Goal: Communication & Community: Connect with others

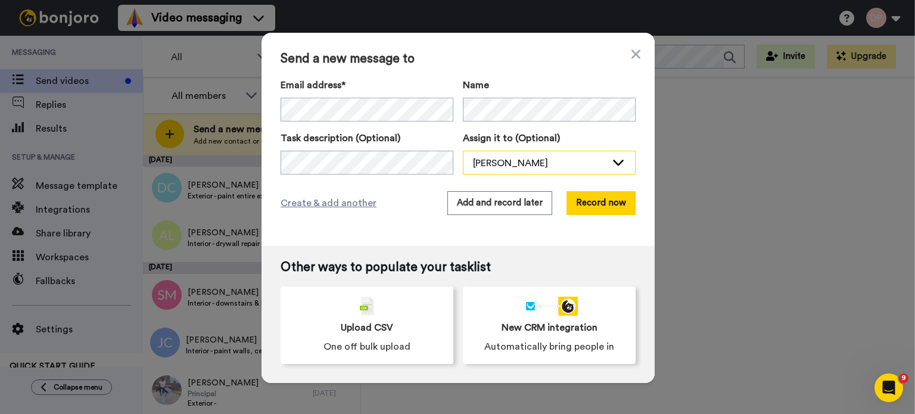
click at [518, 167] on div "[PERSON_NAME]" at bounding box center [539, 163] width 133 height 14
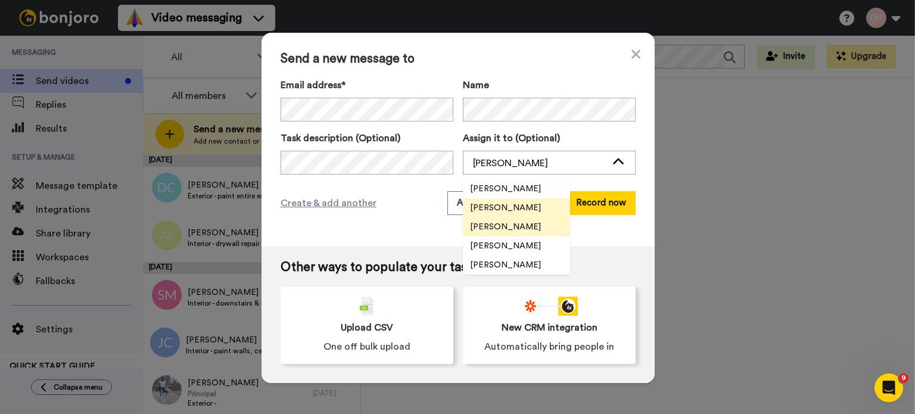
click at [499, 225] on span "[PERSON_NAME]" at bounding box center [505, 227] width 85 height 12
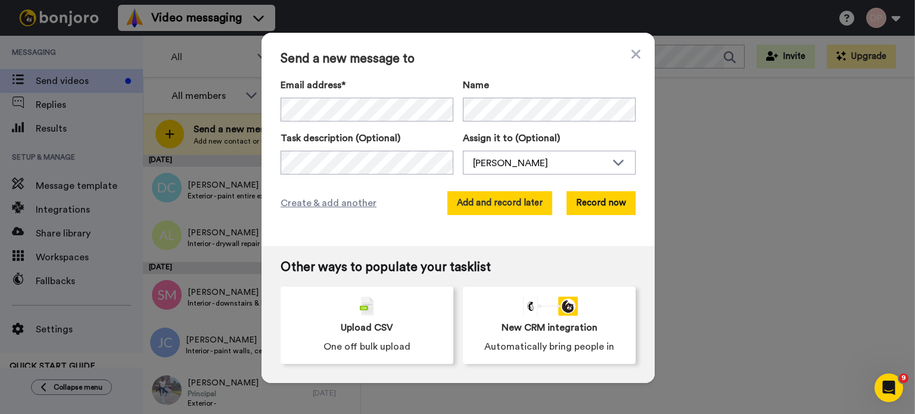
click at [522, 204] on button "Add and record later" at bounding box center [499, 203] width 105 height 24
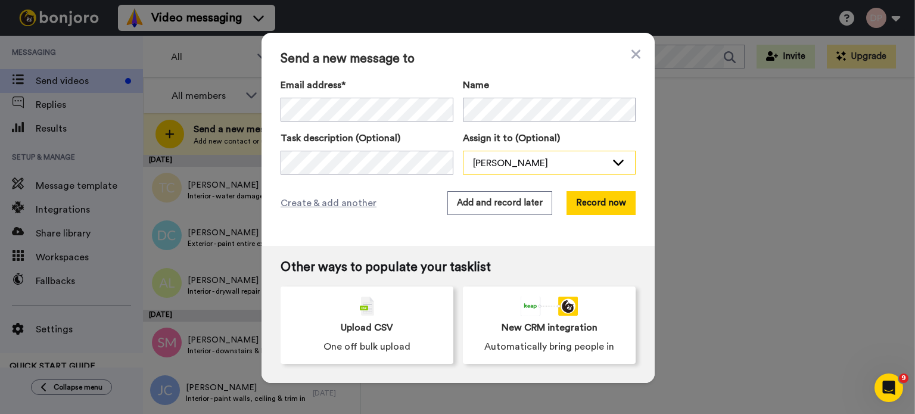
click at [491, 161] on div "[PERSON_NAME]" at bounding box center [539, 163] width 133 height 14
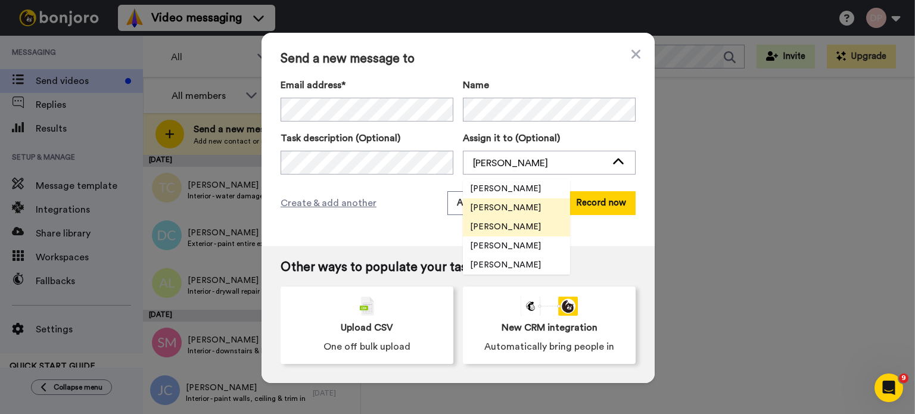
click at [506, 226] on span "[PERSON_NAME]" at bounding box center [505, 227] width 85 height 12
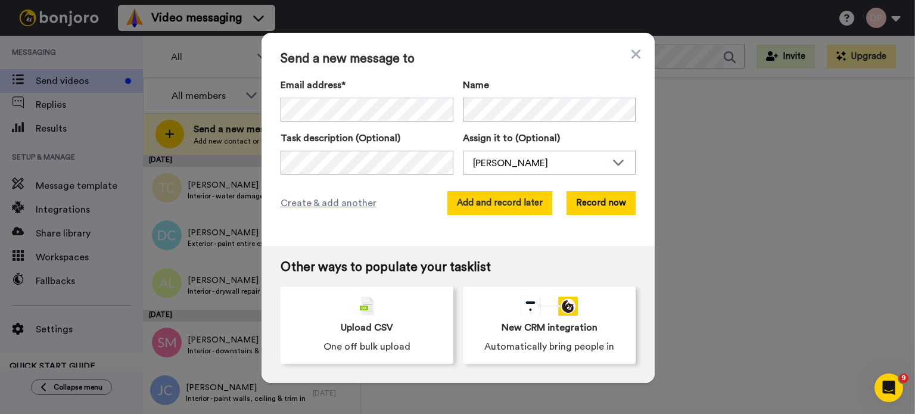
click at [516, 202] on button "Add and record later" at bounding box center [499, 203] width 105 height 24
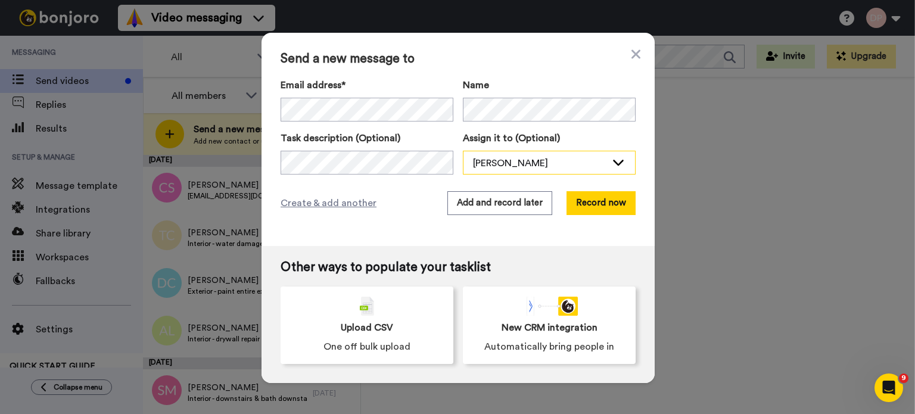
click at [521, 161] on div "[PERSON_NAME]" at bounding box center [539, 163] width 133 height 14
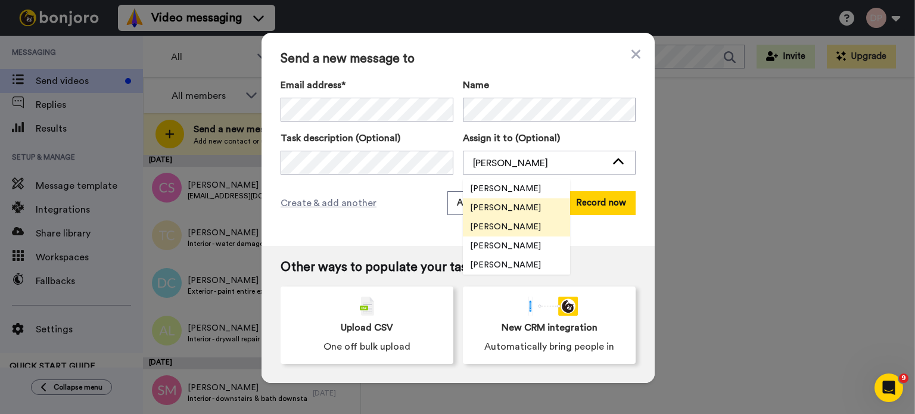
click at [510, 228] on span "[PERSON_NAME]" at bounding box center [505, 227] width 85 height 12
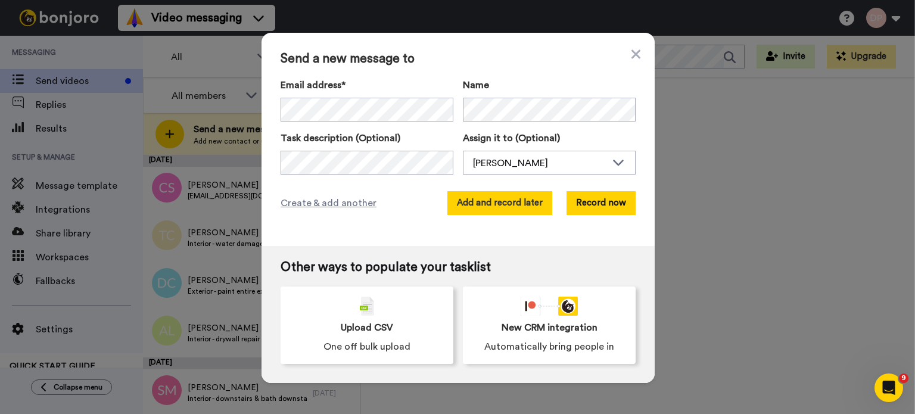
click at [503, 205] on button "Add and record later" at bounding box center [499, 203] width 105 height 24
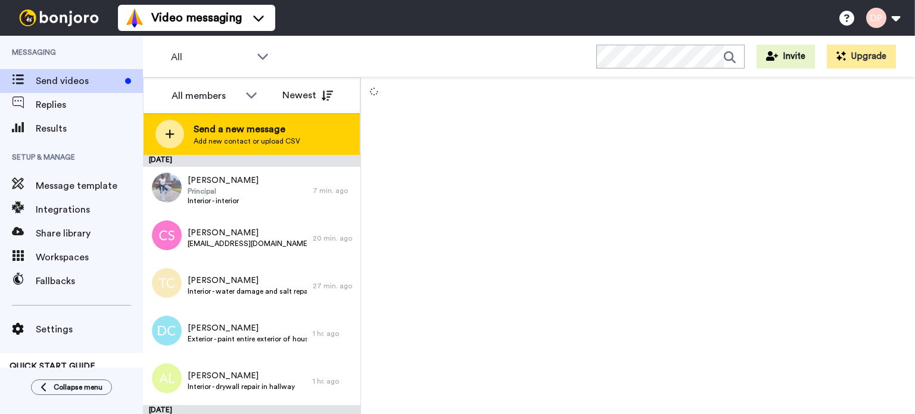
click at [259, 123] on span "Send a new message" at bounding box center [247, 129] width 107 height 14
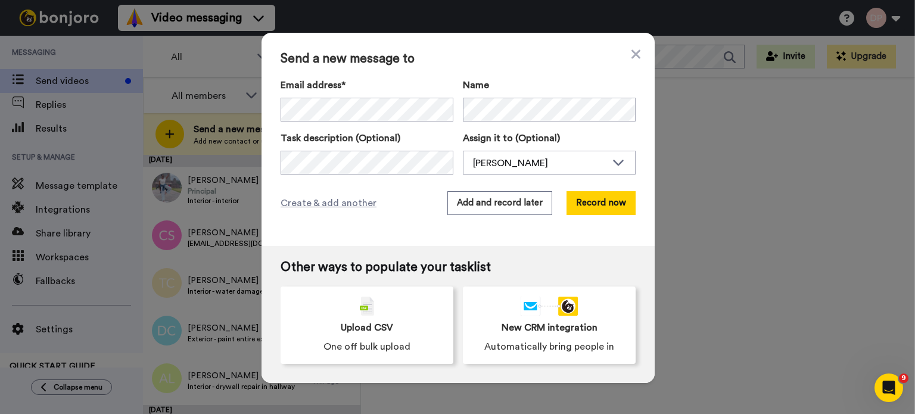
click at [408, 197] on div "Create & add another Add and record later Record now" at bounding box center [458, 203] width 355 height 24
click at [519, 157] on div "[PERSON_NAME]" at bounding box center [539, 163] width 133 height 14
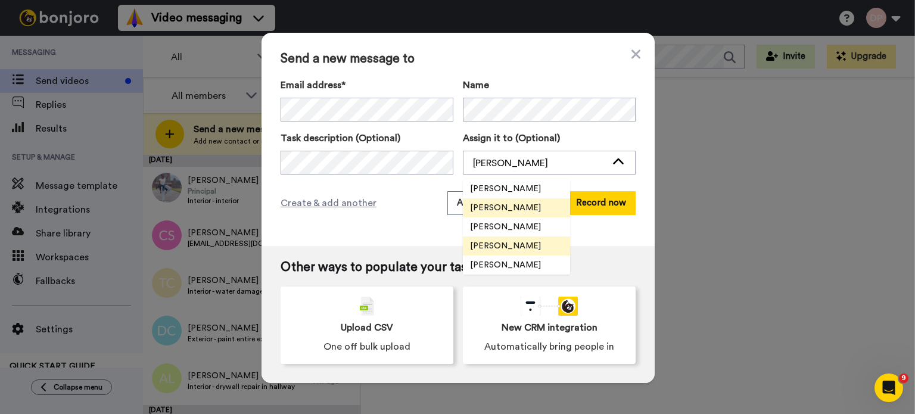
click at [517, 245] on span "[PERSON_NAME]" at bounding box center [505, 246] width 85 height 12
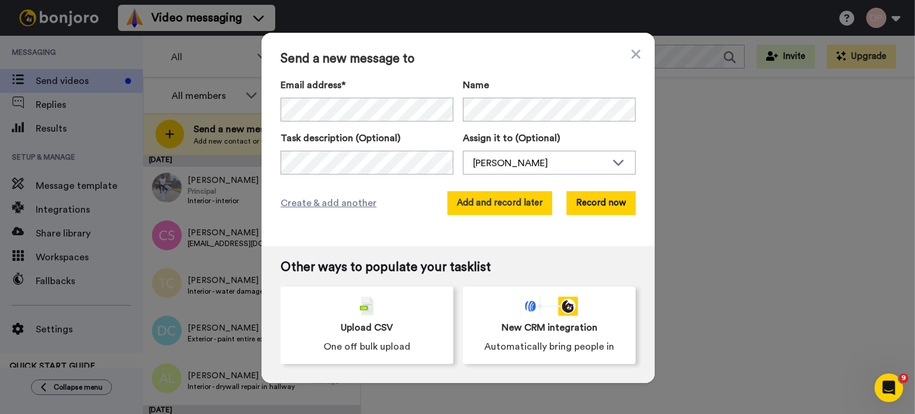
click at [491, 206] on button "Add and record later" at bounding box center [499, 203] width 105 height 24
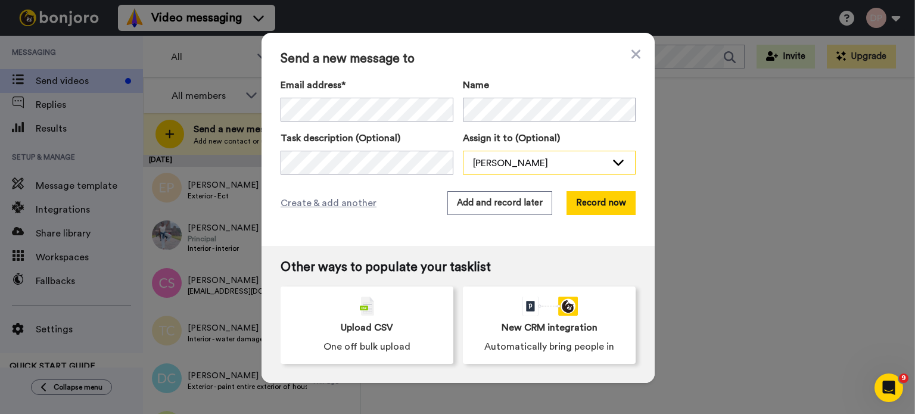
click at [494, 155] on div "[PERSON_NAME]" at bounding box center [549, 163] width 172 height 24
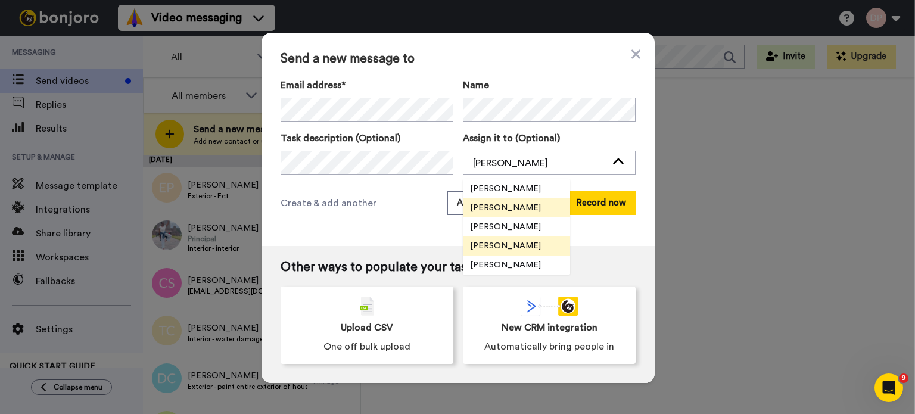
click at [515, 245] on span "[PERSON_NAME]" at bounding box center [505, 246] width 85 height 12
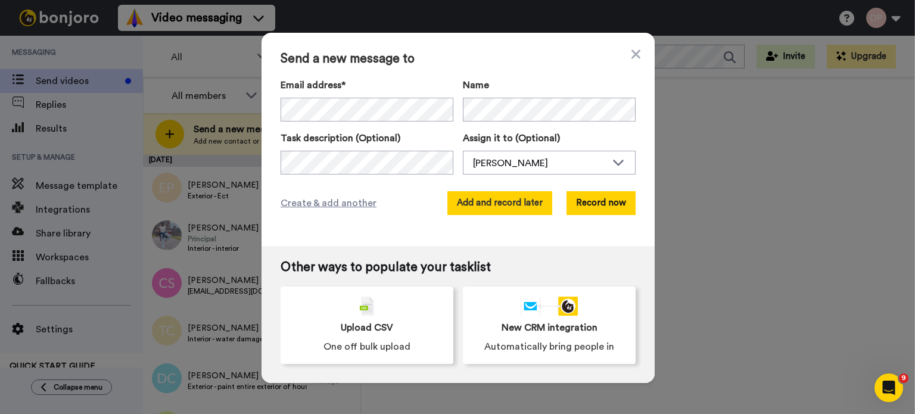
click at [491, 202] on button "Add and record later" at bounding box center [499, 203] width 105 height 24
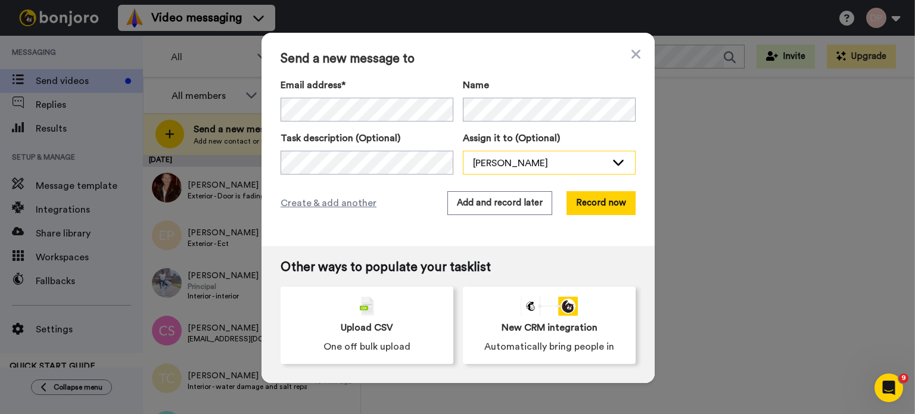
click at [507, 164] on div "[PERSON_NAME]" at bounding box center [539, 163] width 133 height 14
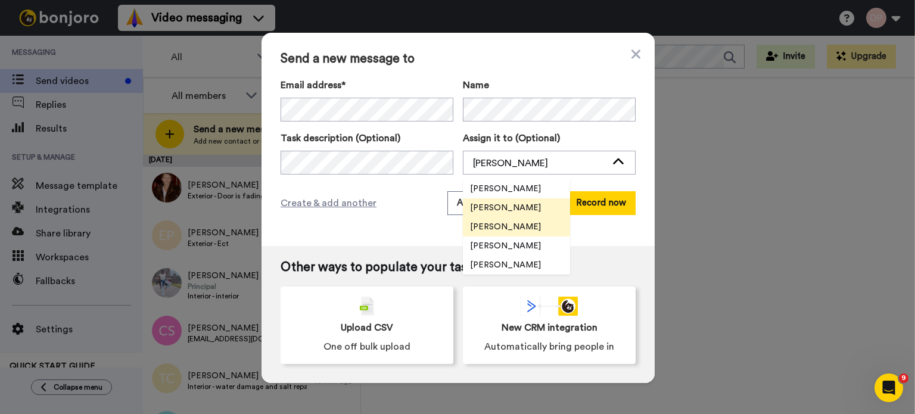
click at [500, 225] on span "[PERSON_NAME]" at bounding box center [505, 227] width 85 height 12
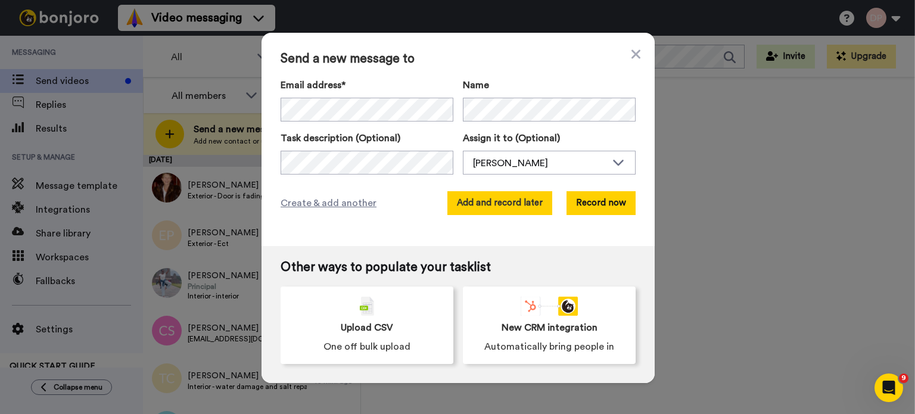
click at [502, 200] on button "Add and record later" at bounding box center [499, 203] width 105 height 24
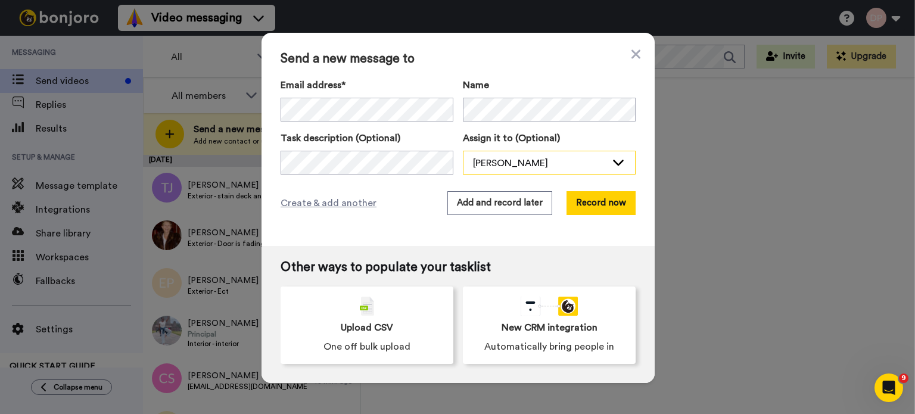
click at [527, 167] on div "[PERSON_NAME]" at bounding box center [539, 163] width 133 height 14
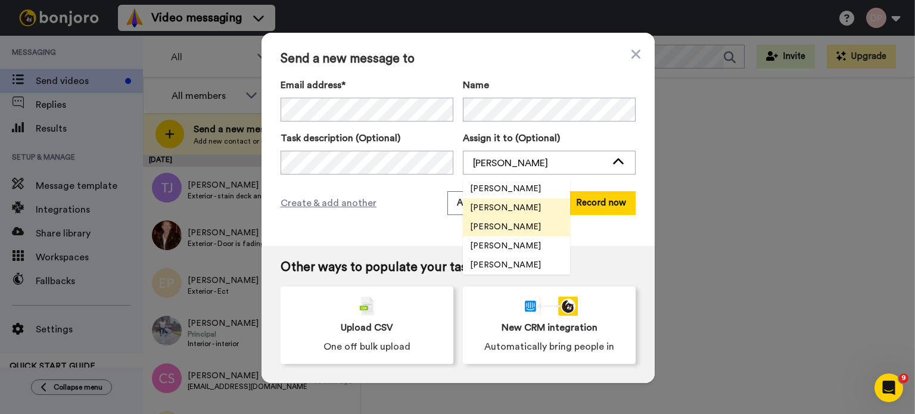
click at [516, 225] on span "[PERSON_NAME]" at bounding box center [505, 227] width 85 height 12
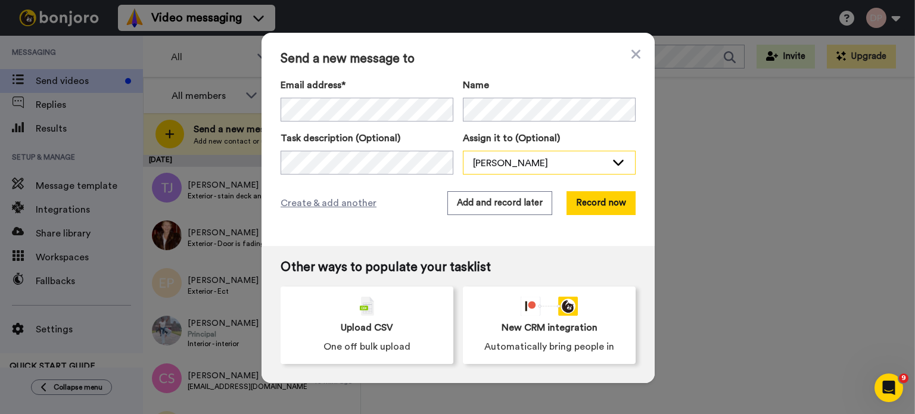
click at [531, 164] on div "[PERSON_NAME]" at bounding box center [539, 163] width 133 height 14
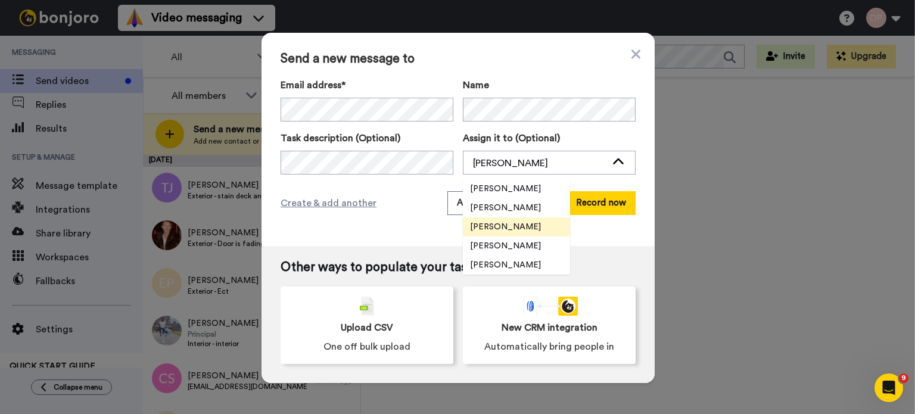
click at [524, 226] on span "[PERSON_NAME]" at bounding box center [505, 227] width 85 height 12
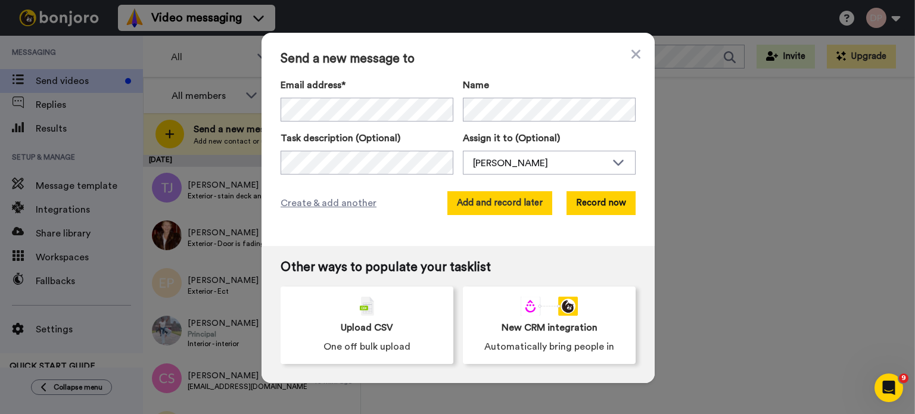
click at [485, 204] on button "Add and record later" at bounding box center [499, 203] width 105 height 24
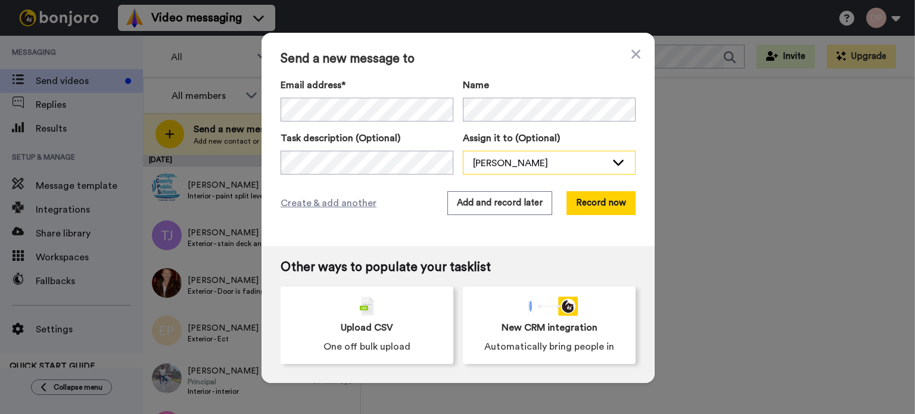
click at [512, 162] on div "[PERSON_NAME]" at bounding box center [539, 163] width 133 height 14
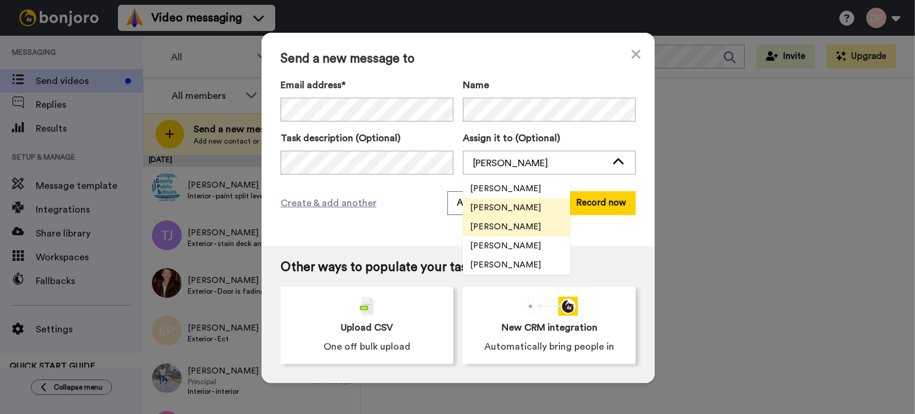
click at [517, 225] on span "[PERSON_NAME]" at bounding box center [505, 227] width 85 height 12
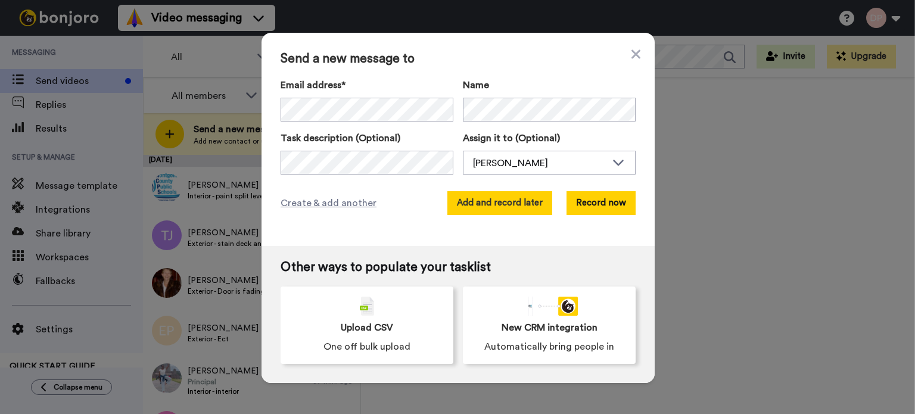
click at [510, 201] on button "Add and record later" at bounding box center [499, 203] width 105 height 24
